Goal: Task Accomplishment & Management: Complete application form

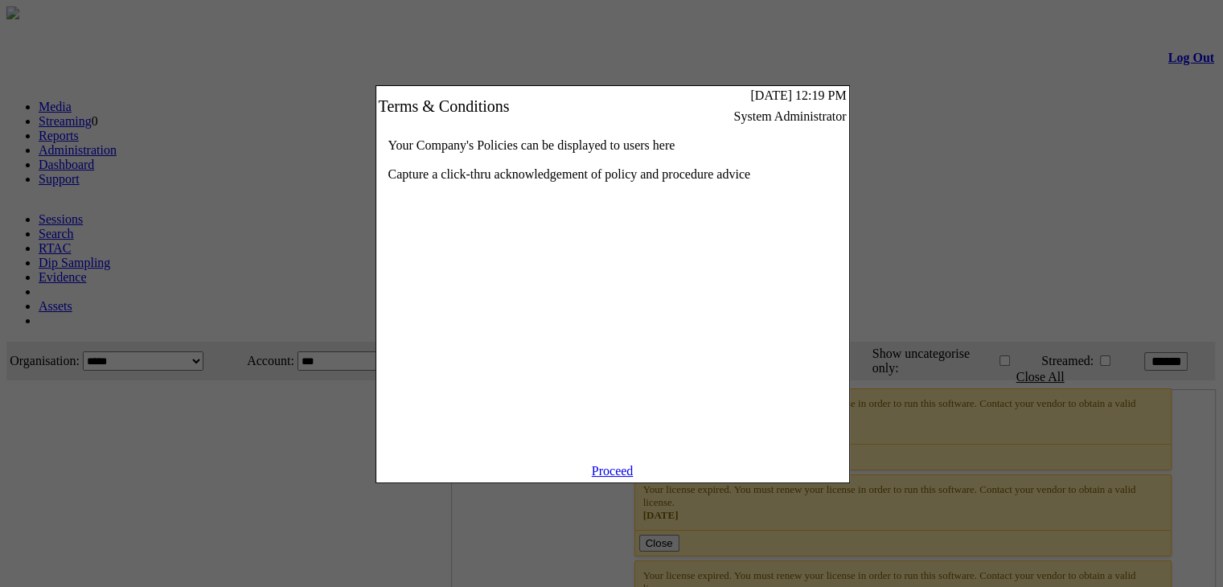
click at [592, 478] on link "Proceed" at bounding box center [613, 471] width 42 height 14
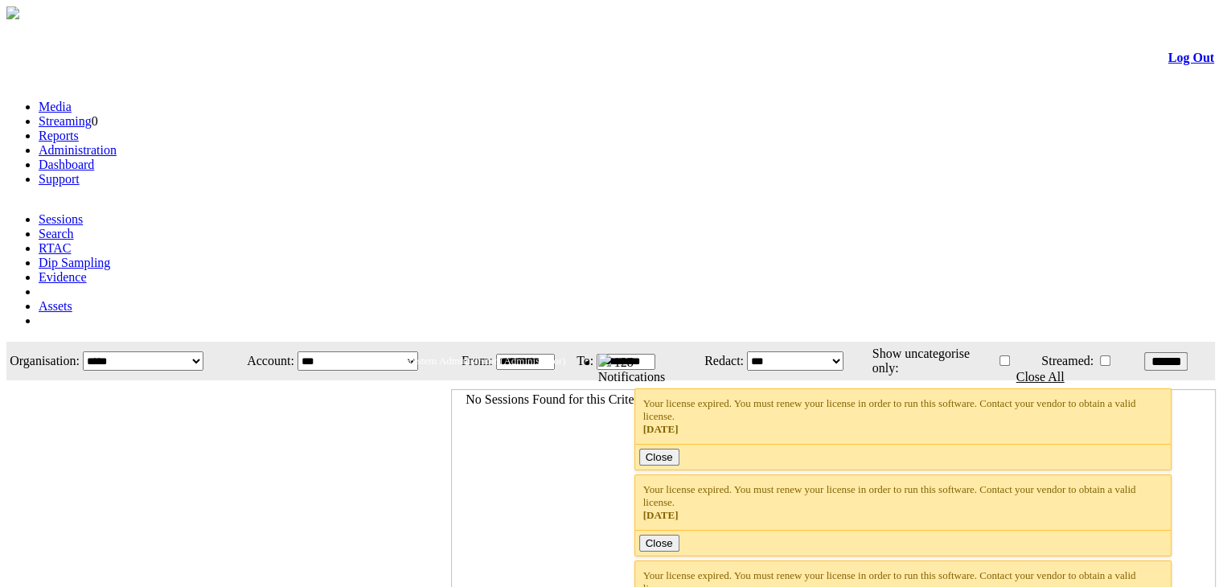
click at [352, 143] on li "Administration" at bounding box center [628, 150] width 1178 height 14
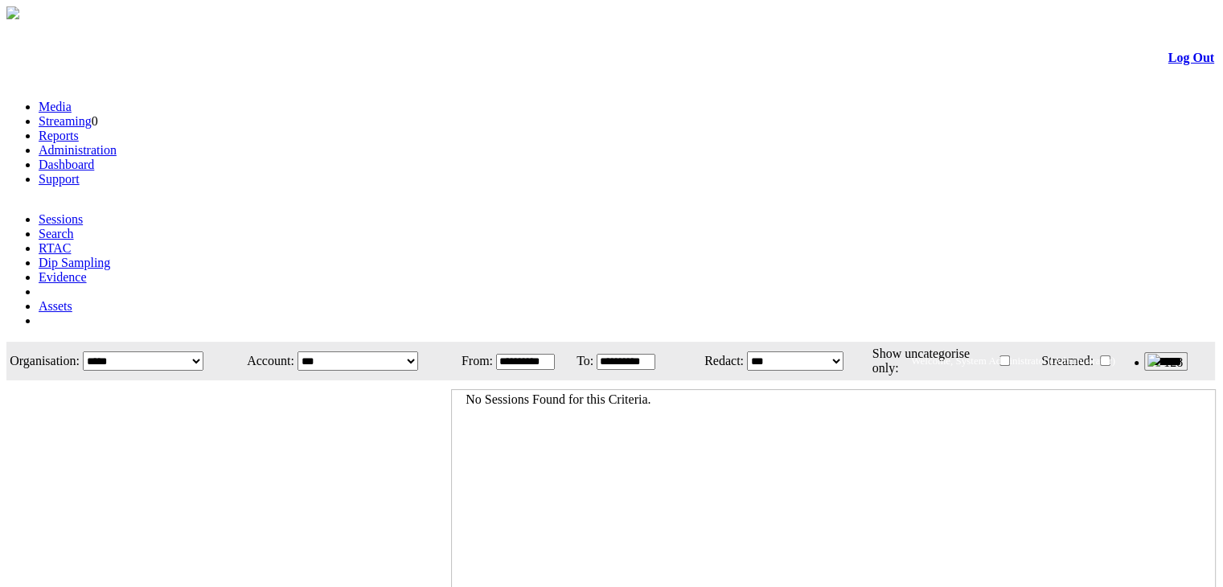
click at [117, 143] on link "Administration" at bounding box center [78, 150] width 78 height 14
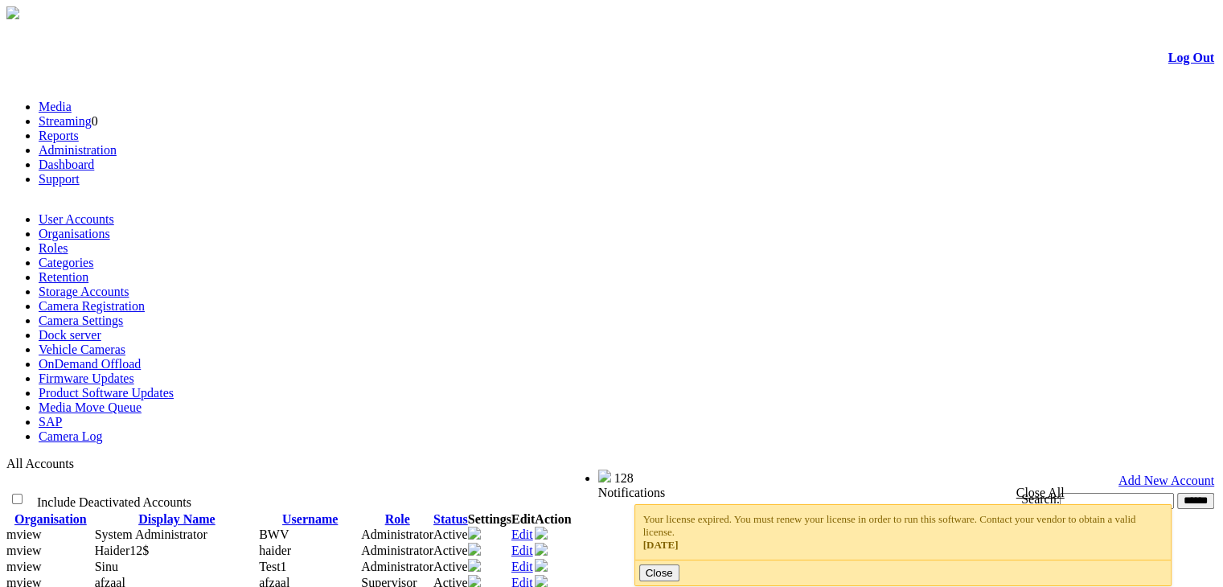
click at [521, 212] on ul "User Accounts Organisations Roles Categories Retention Storage Accounts Camera …" at bounding box center [611, 328] width 1210 height 232
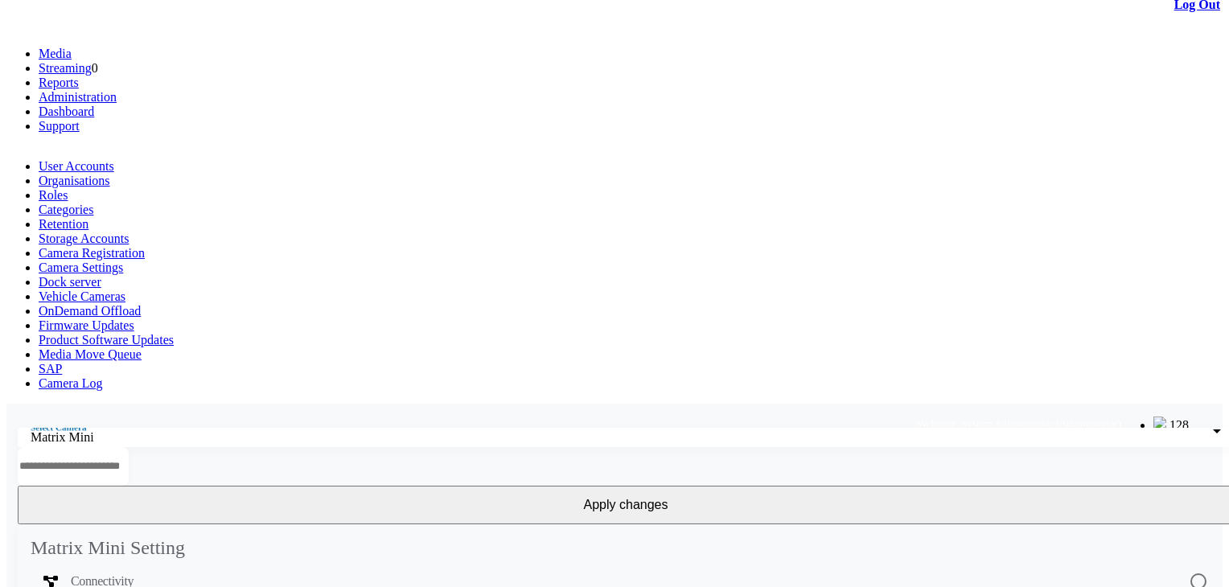
scroll to position [80, 0]
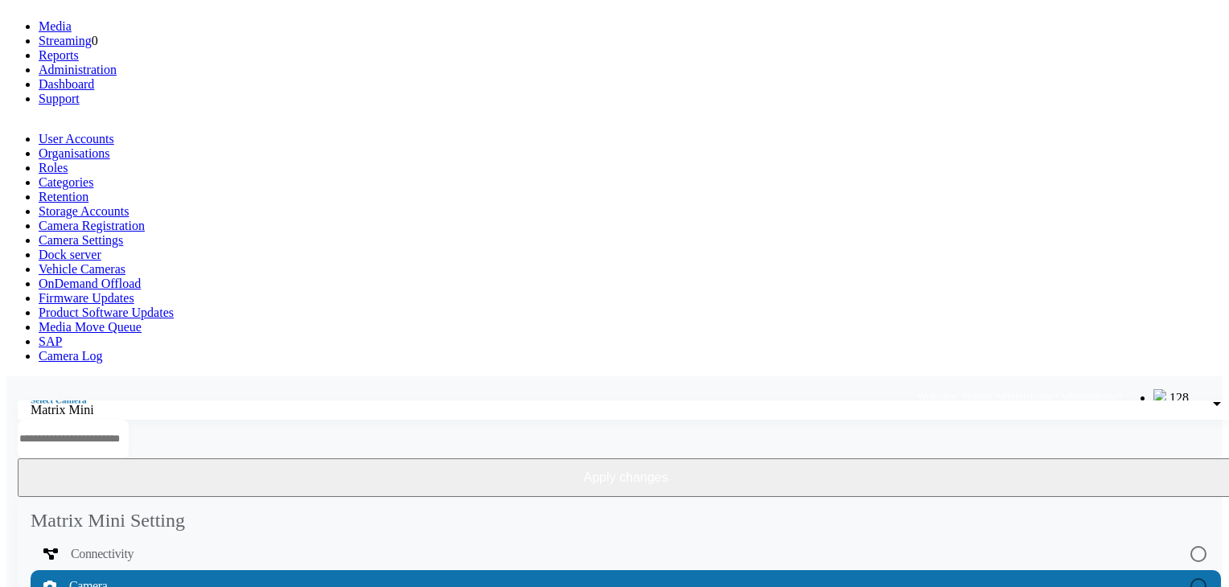
click at [1068, 458] on button "Apply changes" at bounding box center [626, 477] width 1216 height 39
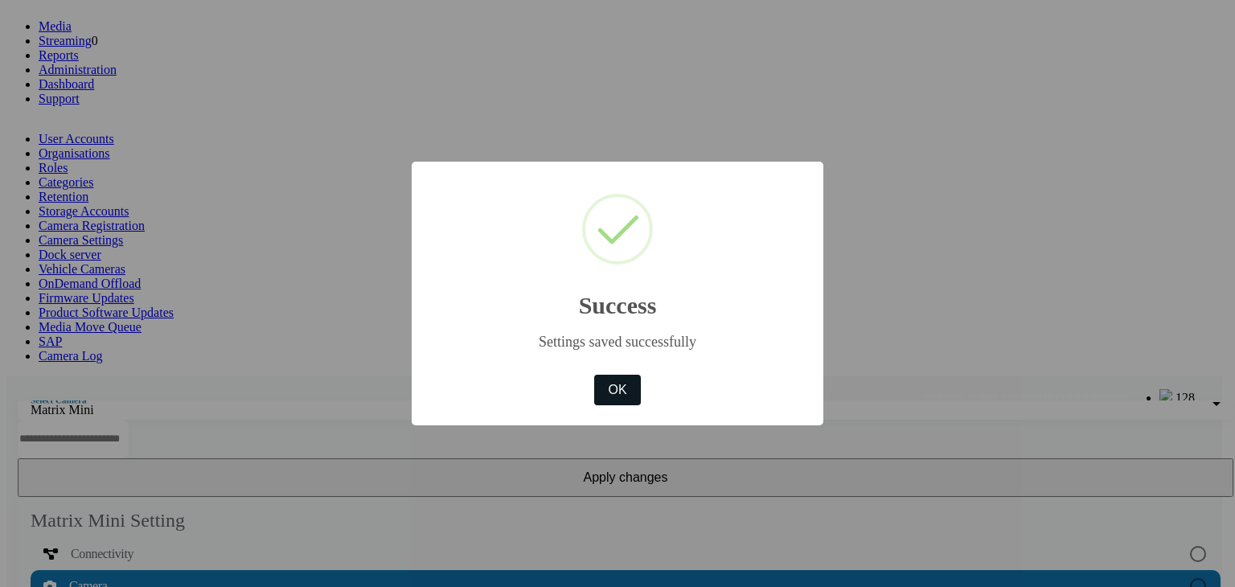
click at [625, 395] on button "OK" at bounding box center [617, 390] width 47 height 31
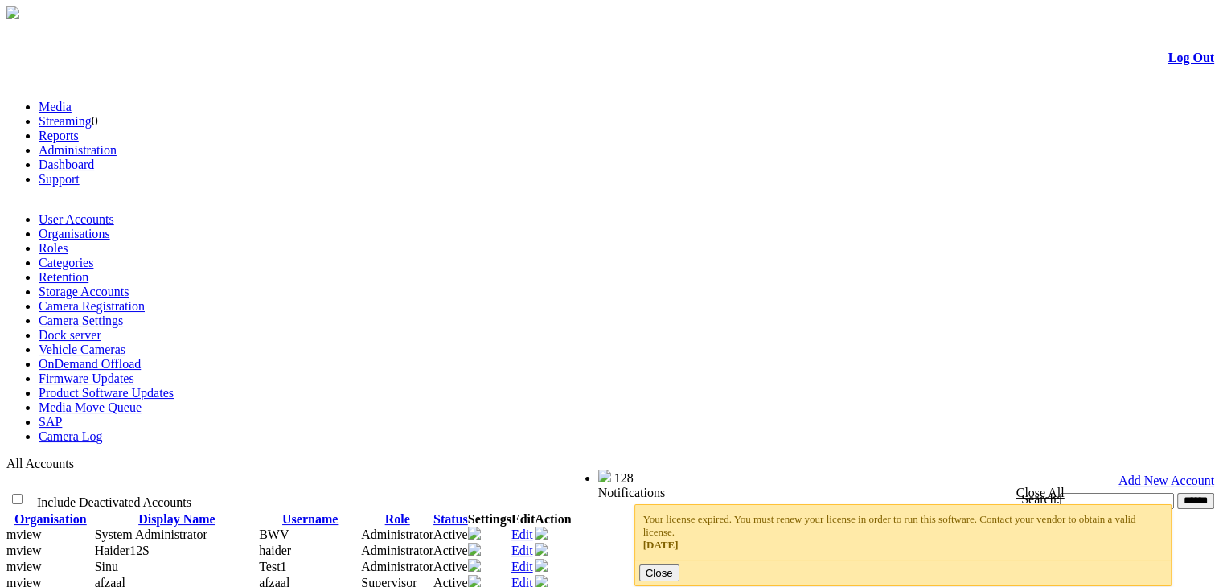
click at [123, 314] on link "Camera Settings" at bounding box center [81, 321] width 84 height 14
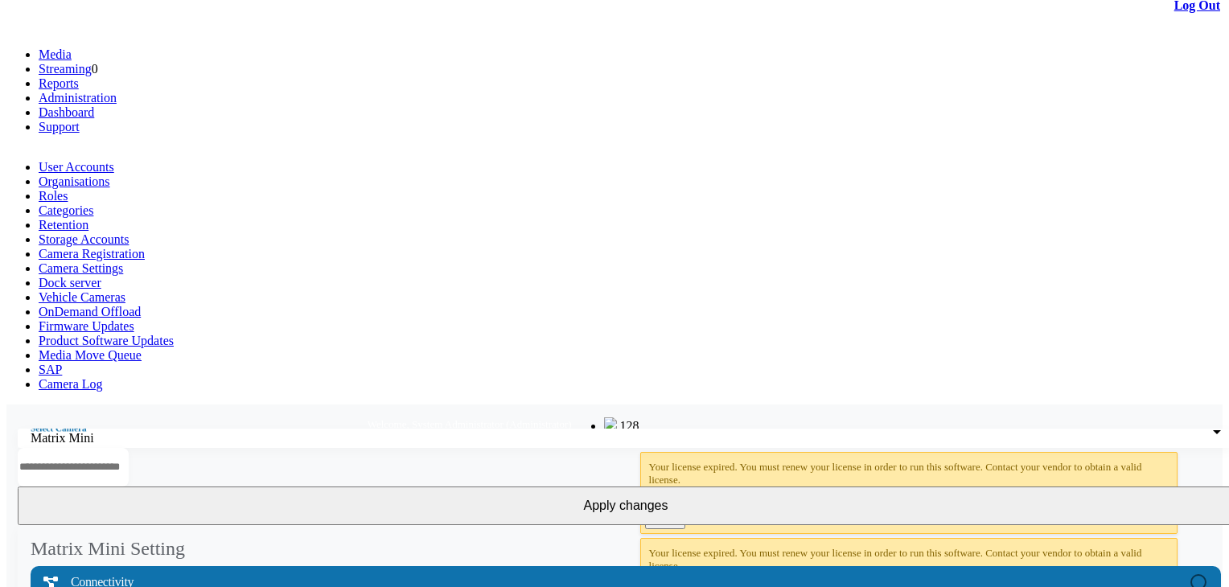
scroll to position [80, 0]
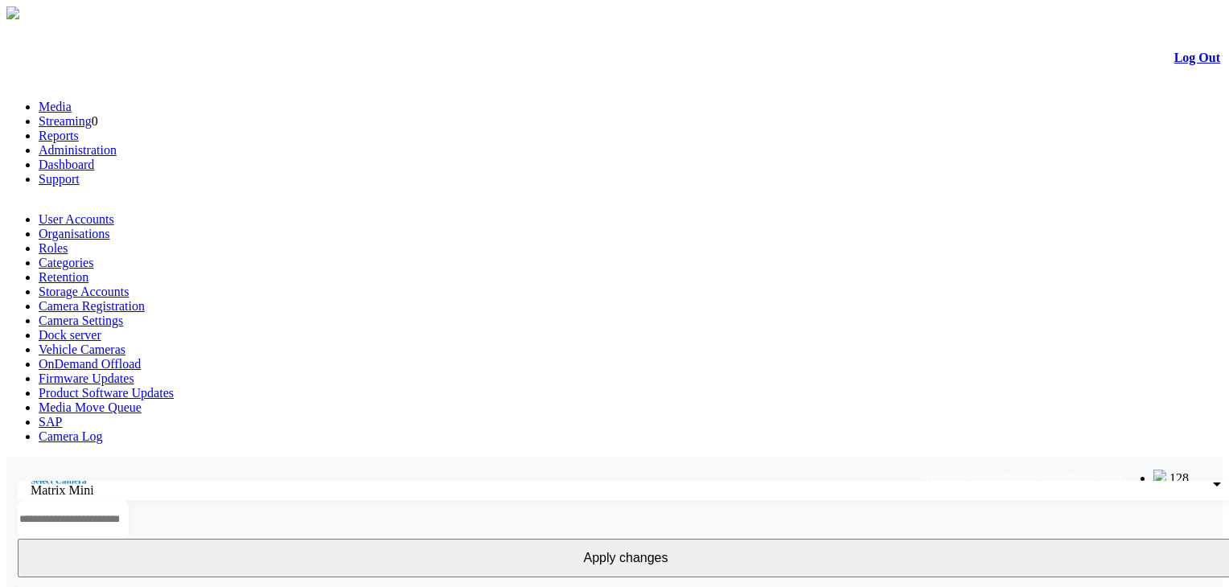
scroll to position [38, 0]
click at [123, 314] on link "Camera Settings" at bounding box center [81, 321] width 84 height 14
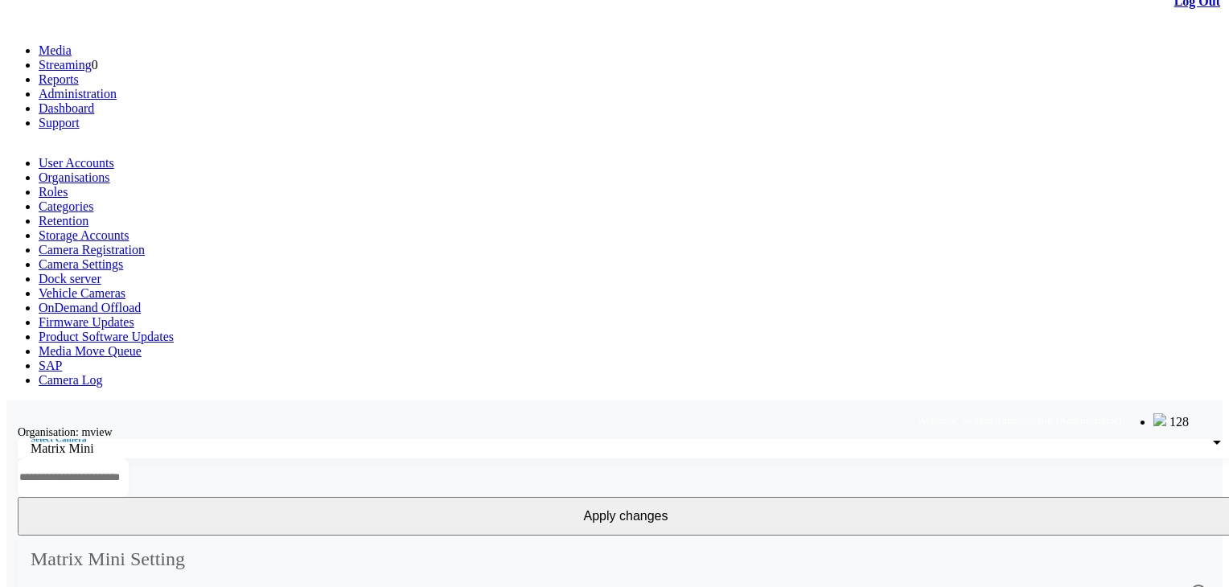
scroll to position [161, 0]
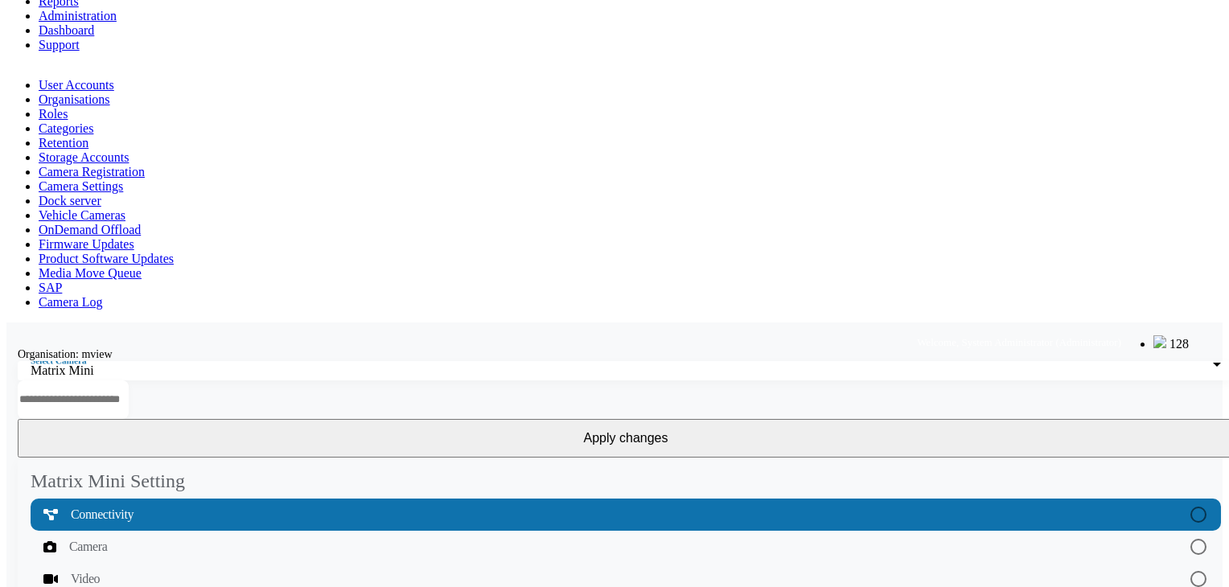
scroll to position [0, 0]
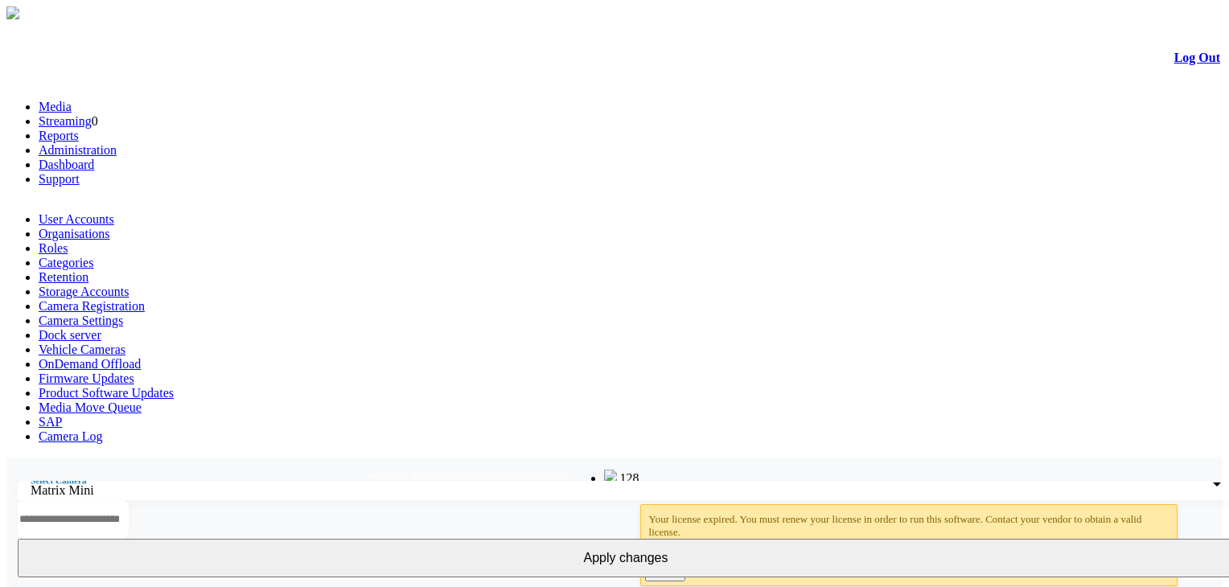
click at [52, 212] on link "User Accounts" at bounding box center [77, 219] width 76 height 14
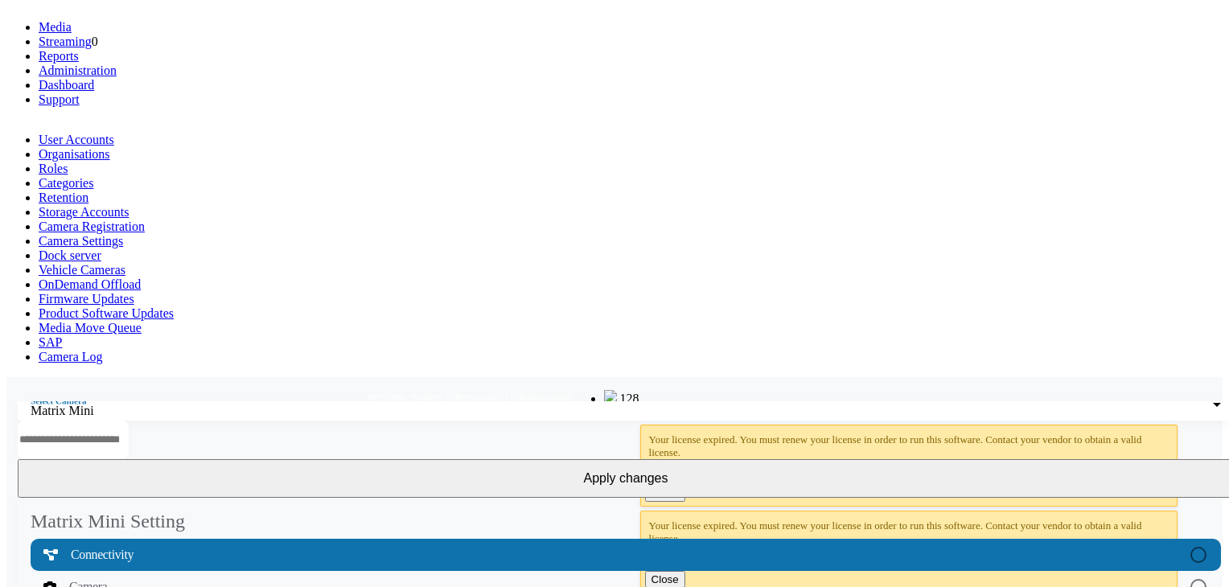
scroll to position [80, 0]
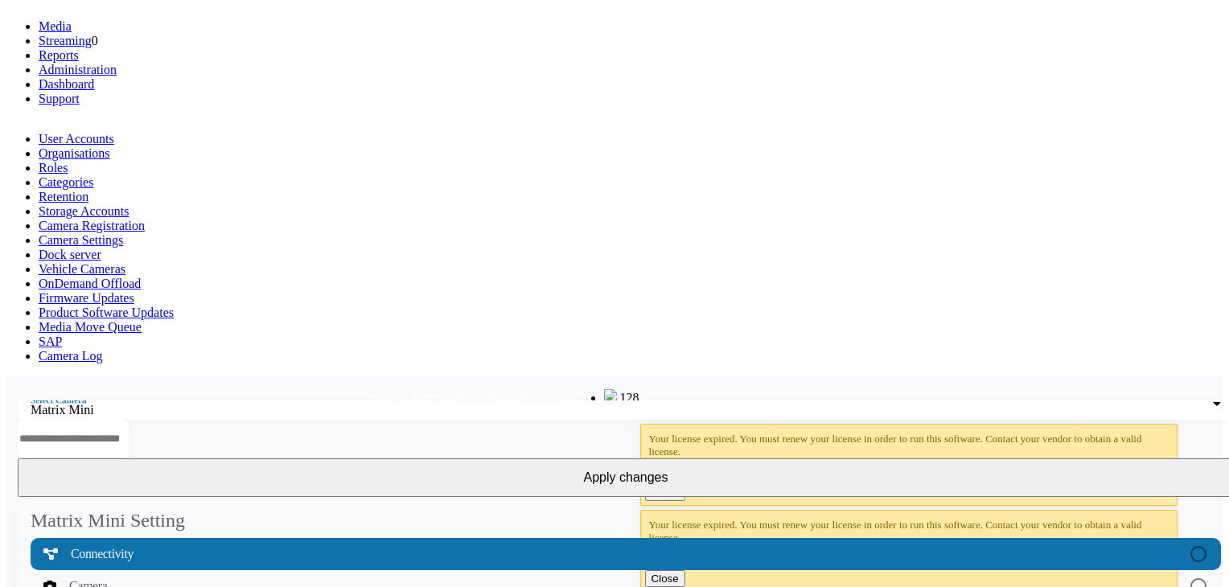
click at [114, 570] on mat-list-option "Camera" at bounding box center [626, 586] width 1190 height 32
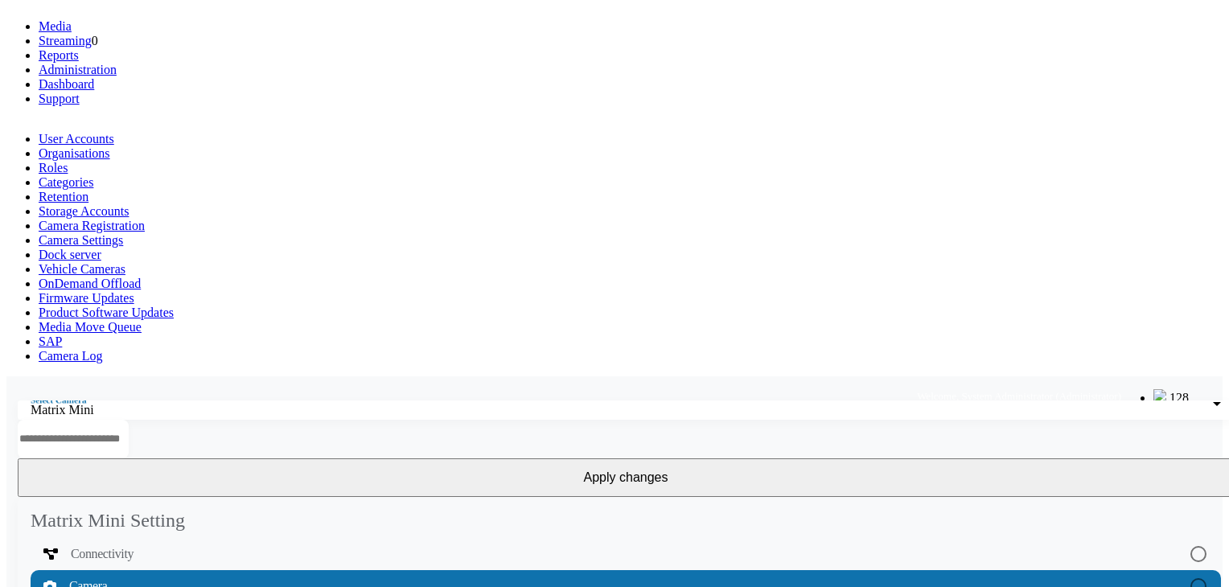
scroll to position [0, 0]
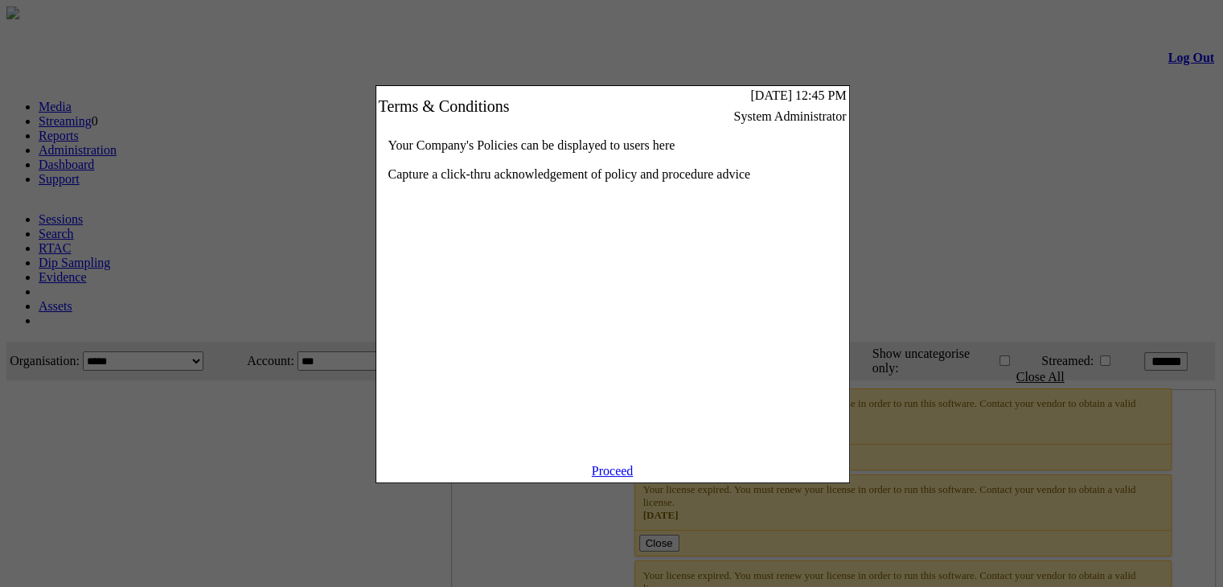
click at [617, 478] on link "Proceed" at bounding box center [613, 471] width 42 height 14
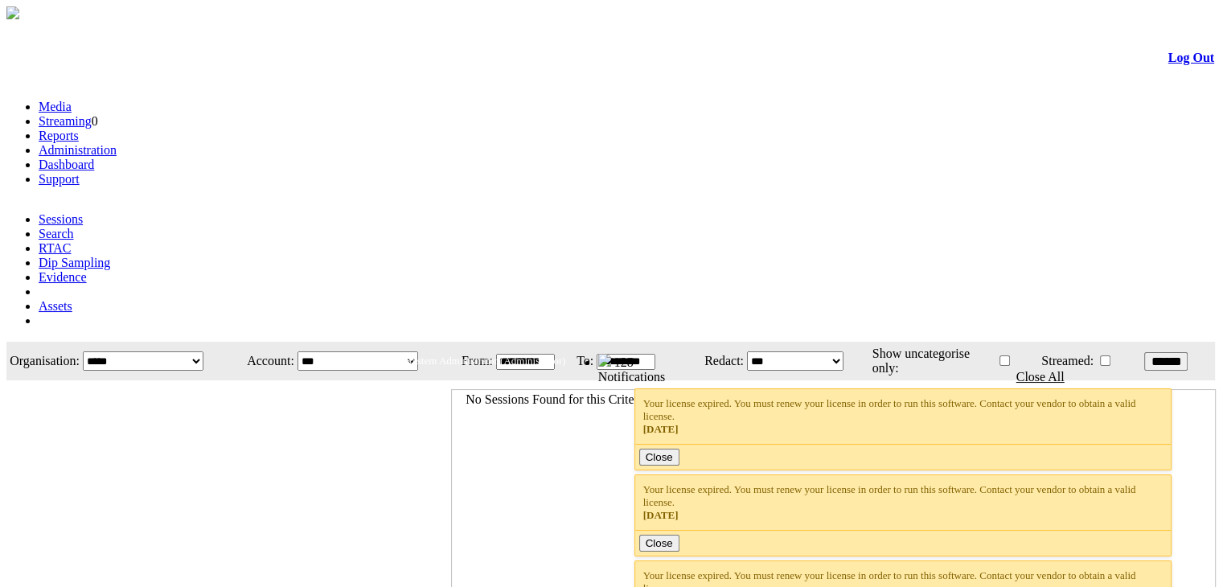
click at [117, 143] on link "Administration" at bounding box center [78, 150] width 78 height 14
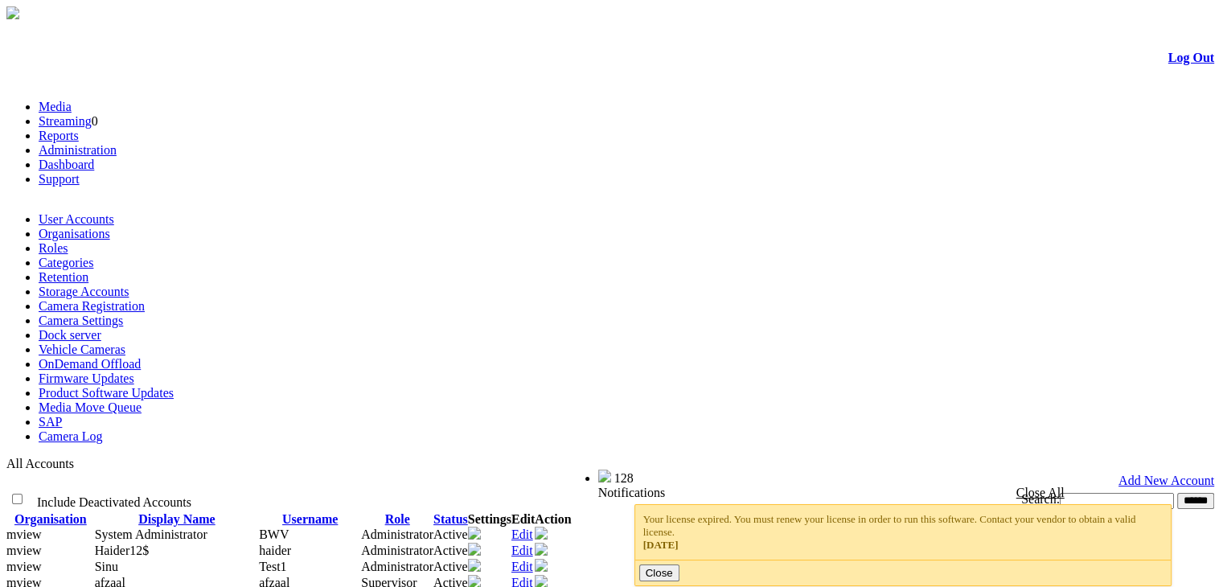
click at [145, 299] on link "Camera Registration" at bounding box center [92, 306] width 106 height 14
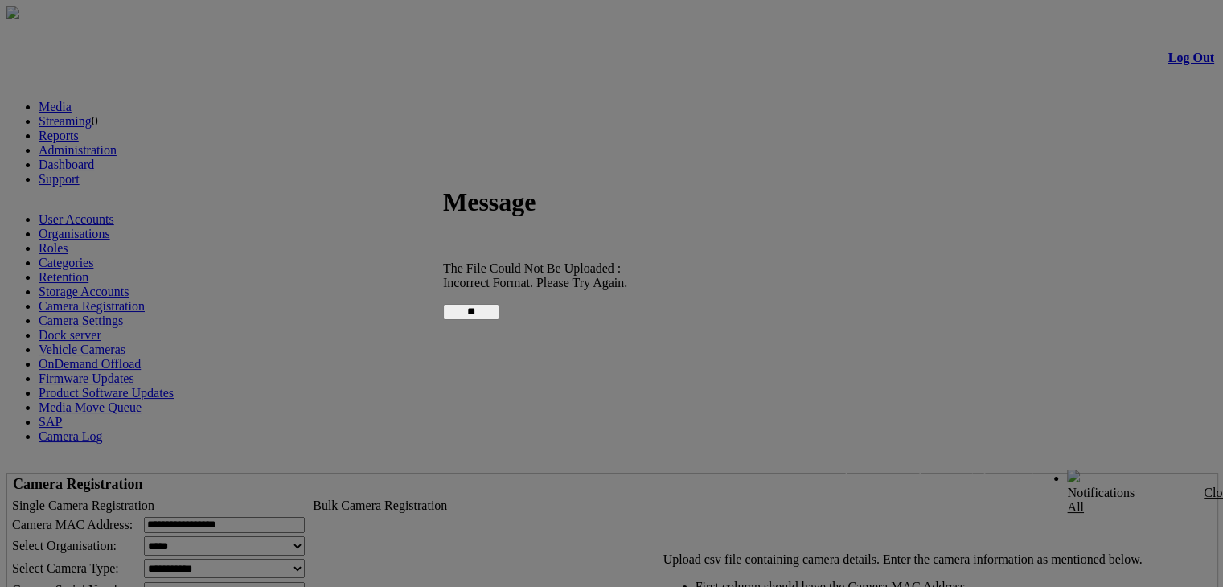
click at [499, 304] on input "**" at bounding box center [471, 312] width 56 height 16
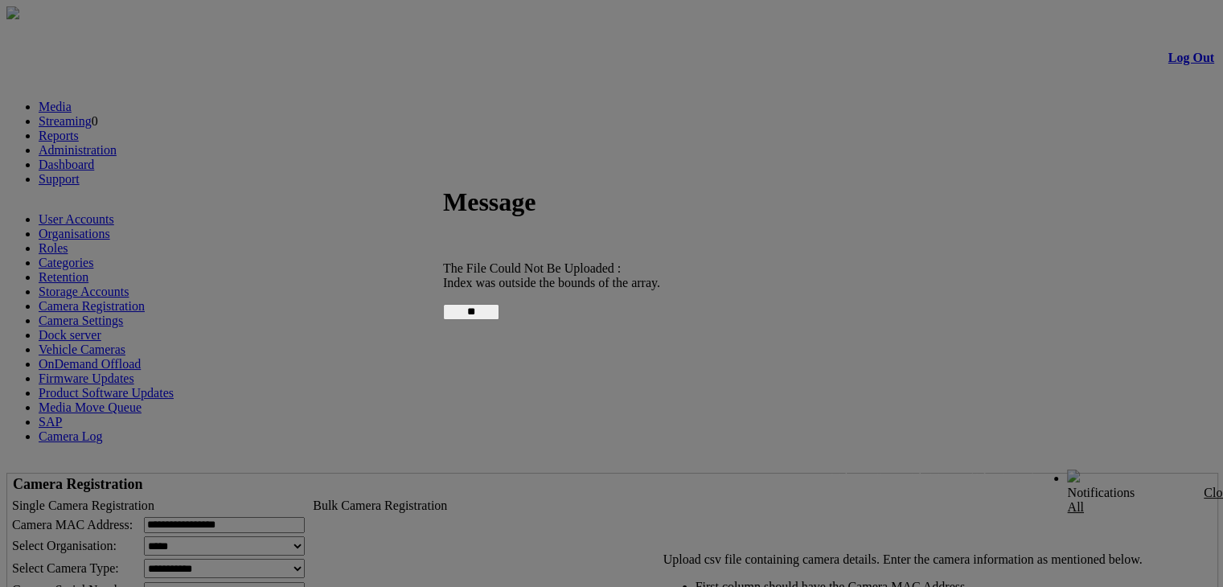
click at [499, 304] on input "**" at bounding box center [471, 312] width 56 height 16
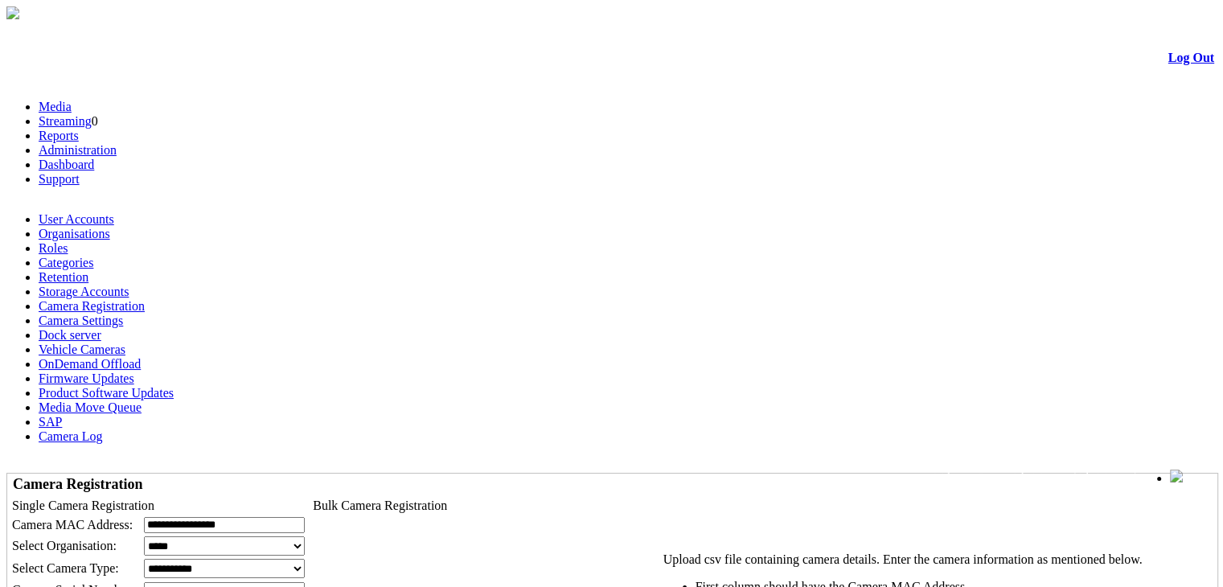
type input "****"
type input "***"
